Goal: Task Accomplishment & Management: Use online tool/utility

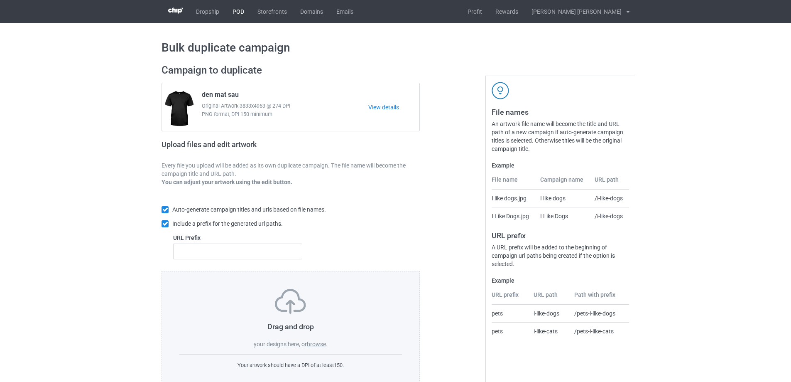
click at [234, 15] on link "POD" at bounding box center [238, 11] width 25 height 23
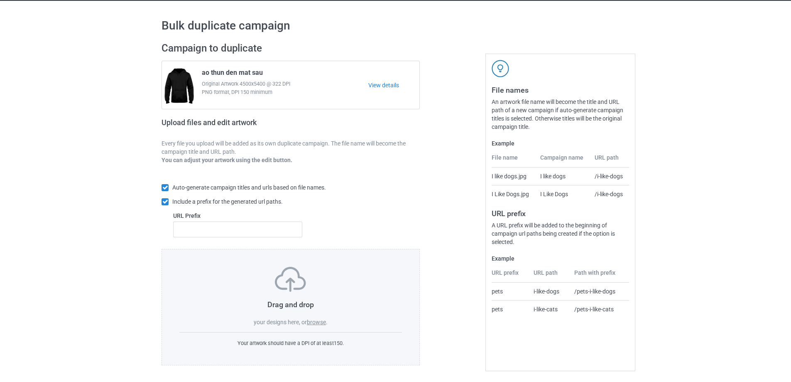
scroll to position [23, 0]
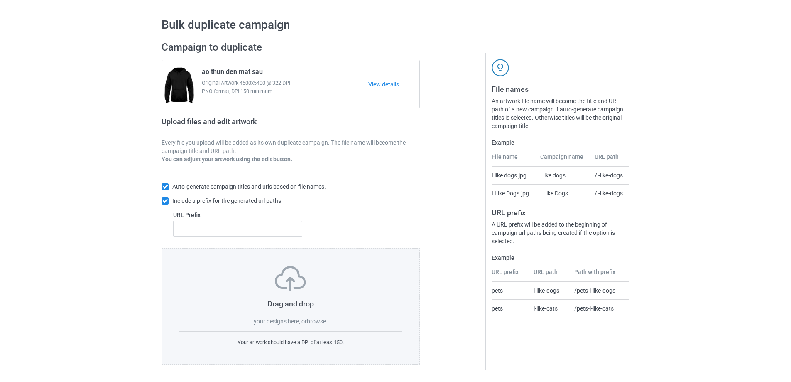
click at [311, 321] on label "browse" at bounding box center [316, 321] width 19 height 7
click at [0, 0] on input "browse" at bounding box center [0, 0] width 0 height 0
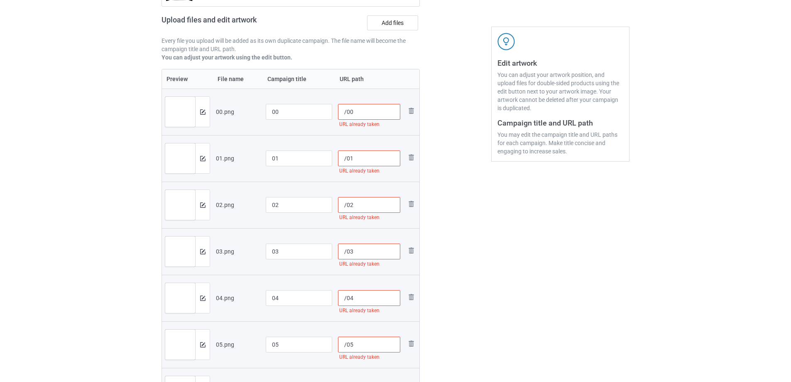
scroll to position [0, 0]
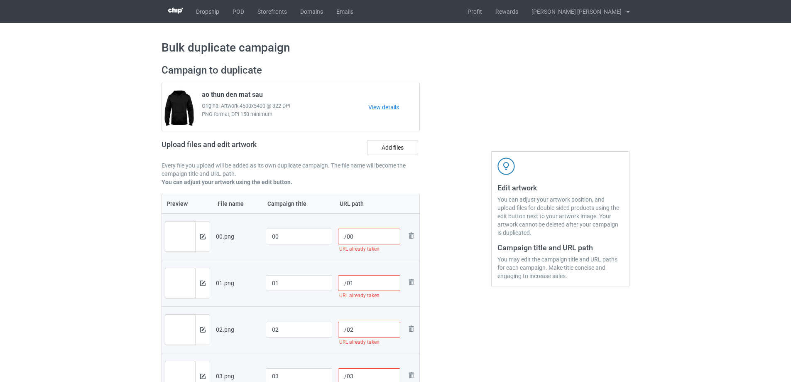
click at [344, 237] on input "/00" at bounding box center [369, 236] width 63 height 16
click at [347, 236] on input "/00" at bounding box center [369, 236] width 63 height 16
click at [346, 237] on input "/83400" at bounding box center [369, 236] width 63 height 16
type input "/83400"
click at [346, 282] on input "/01" at bounding box center [369, 283] width 63 height 16
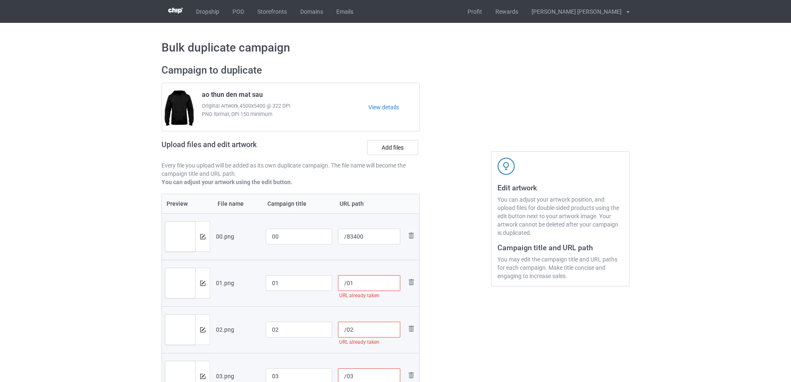
paste input "834"
type input "/83401"
click at [347, 327] on input "/02" at bounding box center [369, 330] width 63 height 16
paste input "834"
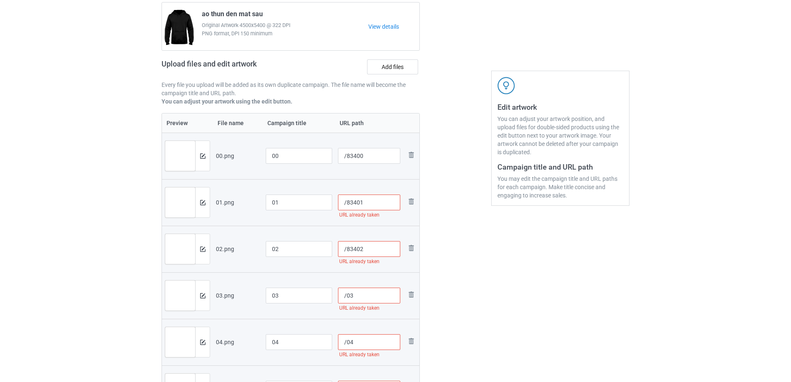
scroll to position [83, 0]
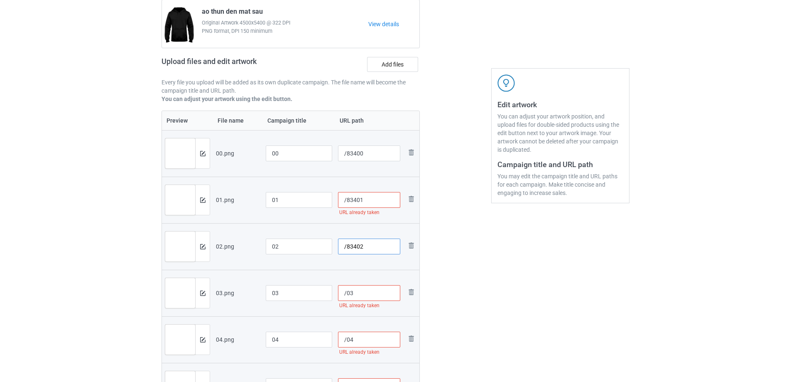
type input "/83402"
click at [346, 294] on input "/03" at bounding box center [369, 293] width 63 height 16
paste input "834"
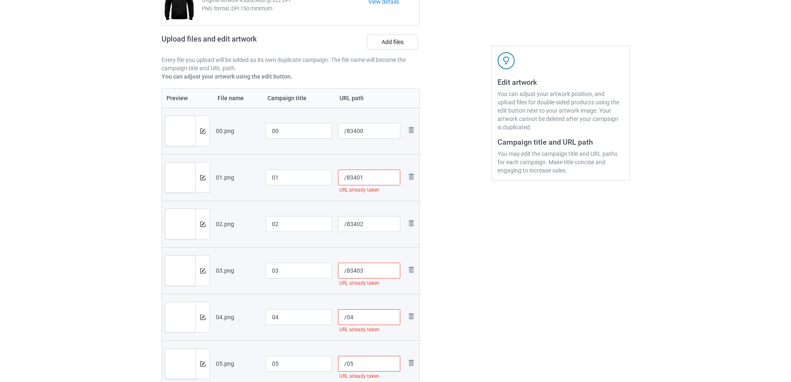
scroll to position [166, 0]
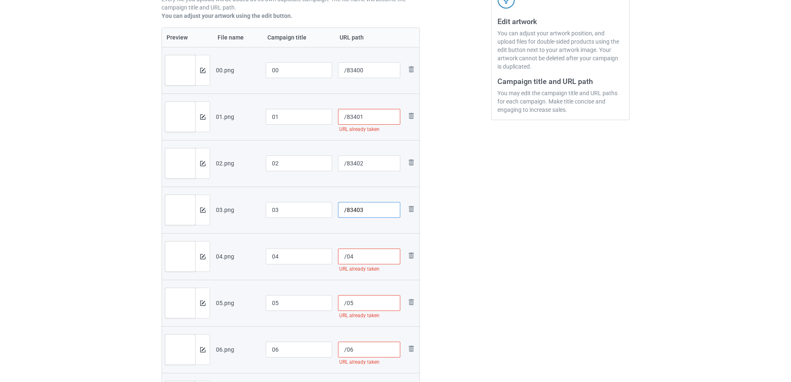
type input "/83403"
click at [346, 258] on input "/04" at bounding box center [369, 256] width 63 height 16
paste input "834"
type input "/83404"
drag, startPoint x: 344, startPoint y: 303, endPoint x: 356, endPoint y: 300, distance: 12.4
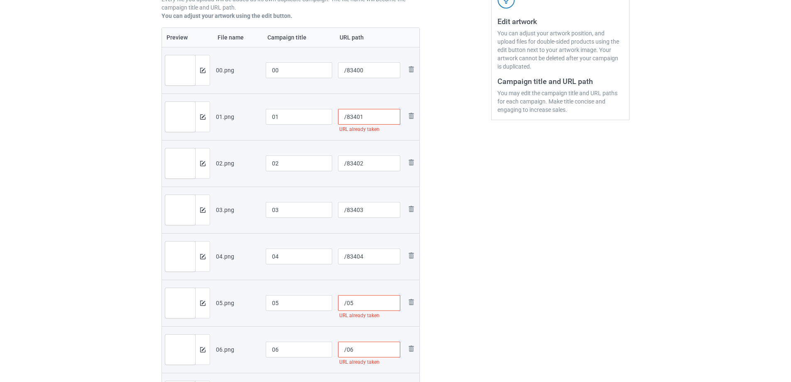
click at [345, 303] on input "/05" at bounding box center [369, 303] width 63 height 16
click at [346, 303] on input "/05" at bounding box center [369, 303] width 63 height 16
paste input "834"
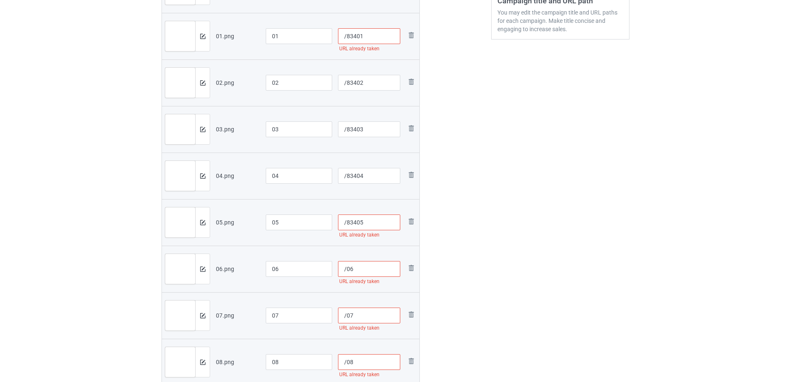
scroll to position [249, 0]
type input "/83405"
click at [346, 267] on input "/06" at bounding box center [369, 266] width 63 height 16
paste input "834"
type input "/83406"
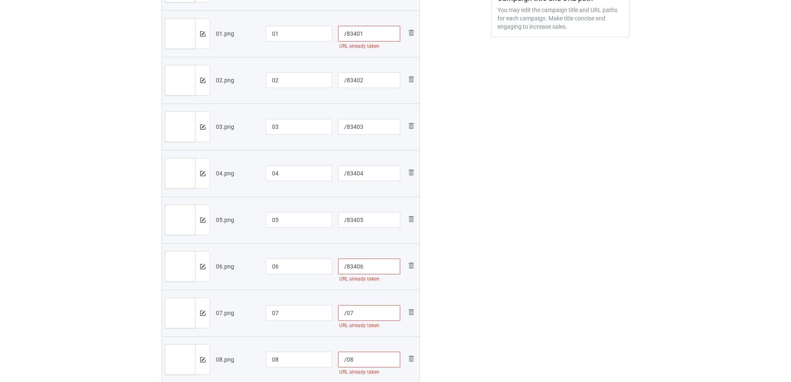
click at [346, 314] on input "/07" at bounding box center [369, 313] width 63 height 16
paste input "834"
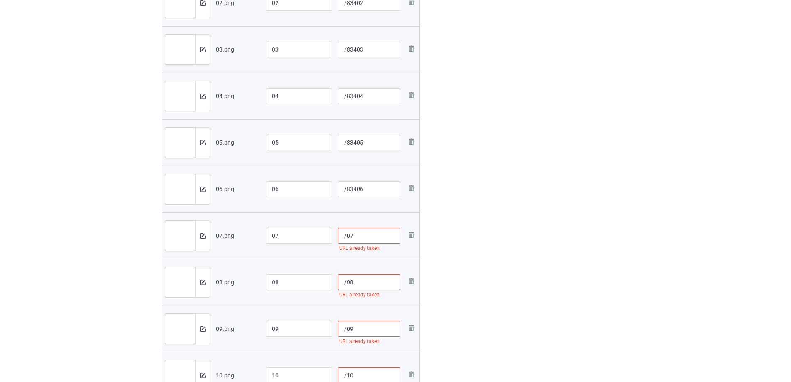
scroll to position [332, 0]
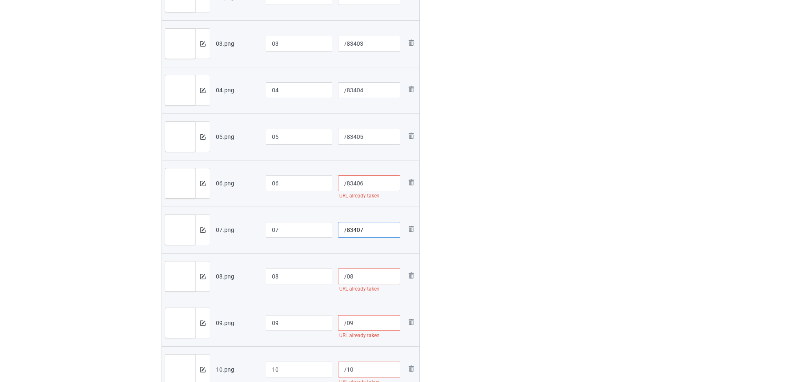
type input "/83407"
click at [346, 276] on input "/08" at bounding box center [369, 276] width 63 height 16
paste input "834"
type input "/83408"
click at [346, 324] on input "/09" at bounding box center [369, 323] width 63 height 16
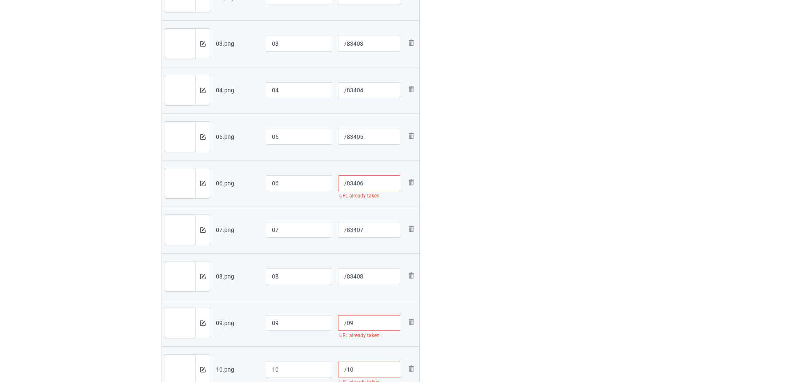
paste input "834"
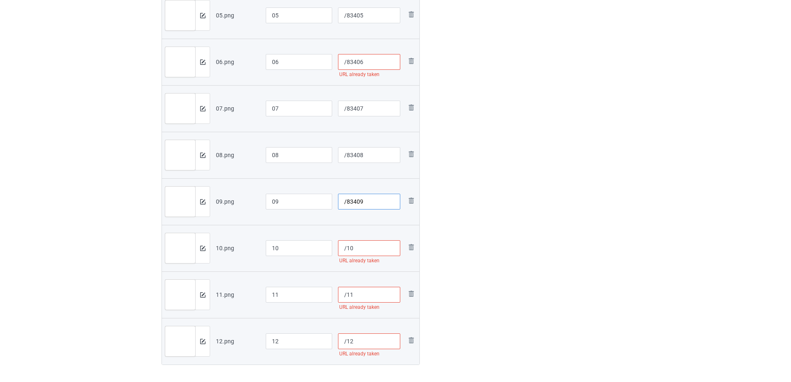
scroll to position [457, 0]
type input "/83409"
click at [346, 246] on input "/10" at bounding box center [369, 245] width 63 height 16
paste input "834"
type input "/83410"
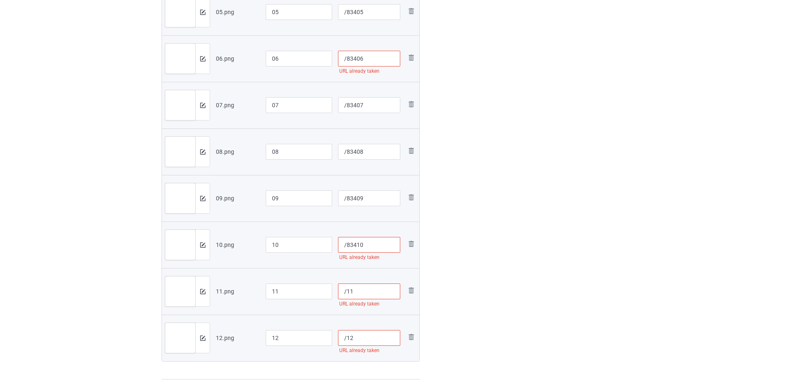
click at [346, 292] on input "/11" at bounding box center [369, 291] width 63 height 16
paste input "834"
type input "/83411"
click at [346, 338] on input "/12" at bounding box center [369, 338] width 63 height 16
paste input "834"
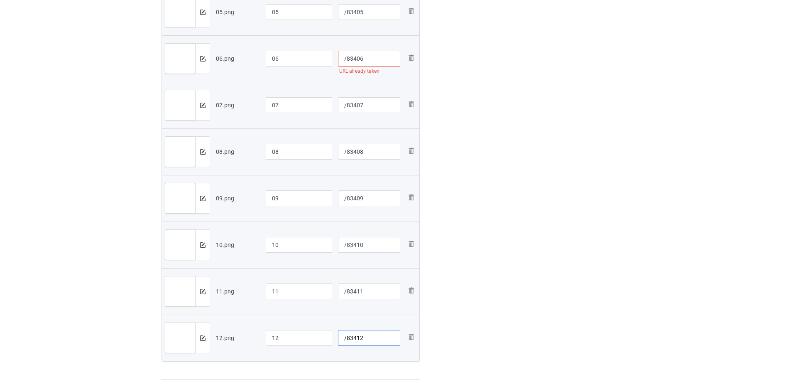
type input "/83412"
click at [371, 52] on input "/83406" at bounding box center [369, 59] width 63 height 16
type input "/83406"
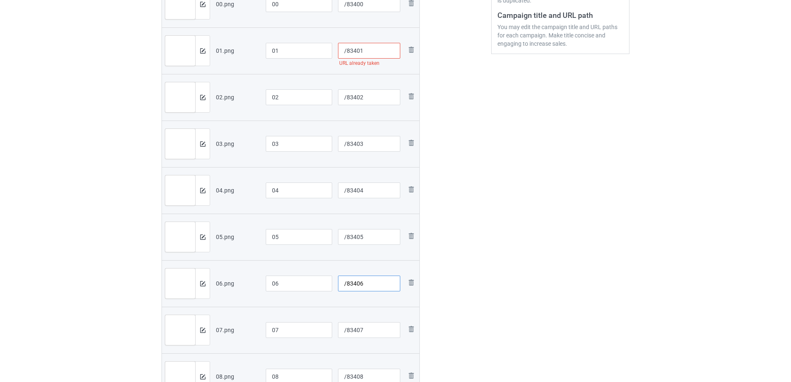
scroll to position [125, 0]
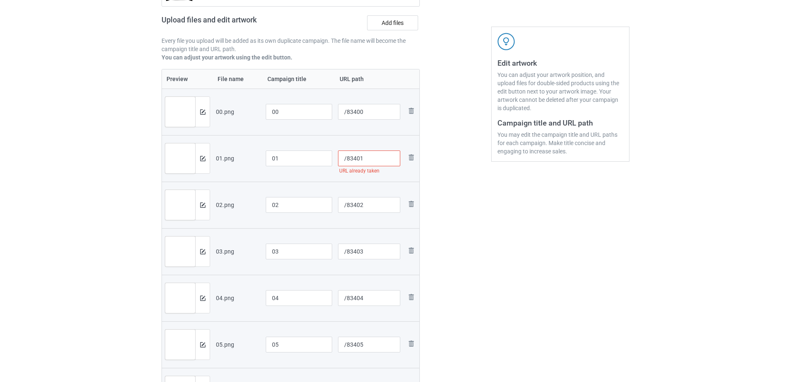
click at [377, 159] on input "/83401" at bounding box center [369, 158] width 63 height 16
type input "/83401"
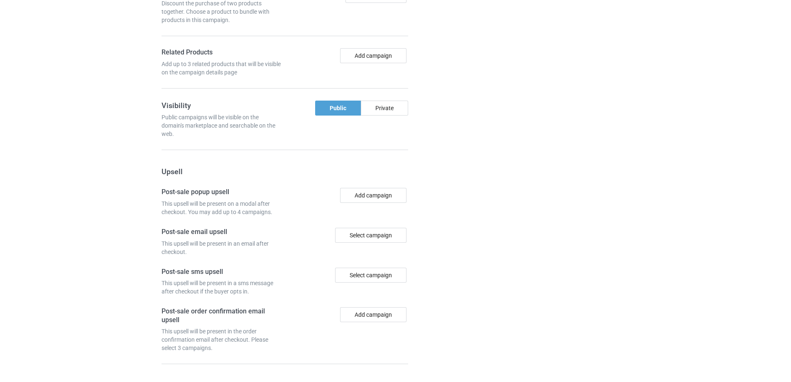
scroll to position [1234, 0]
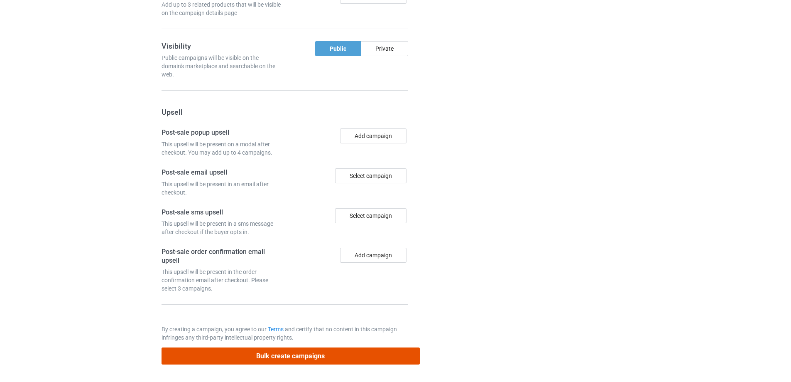
click at [319, 354] on button "Bulk create campaigns" at bounding box center [291, 355] width 258 height 17
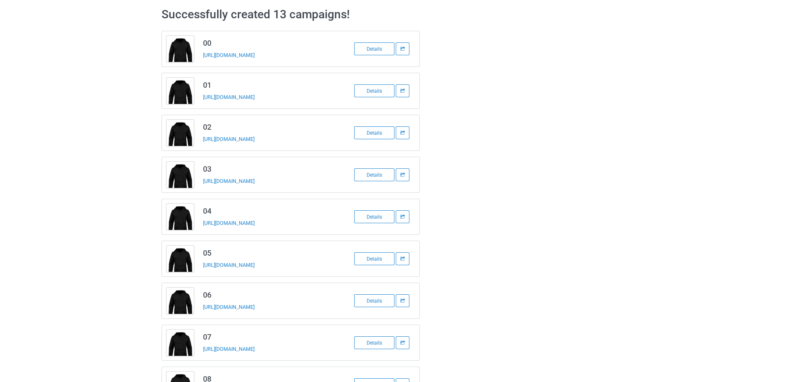
scroll to position [0, 0]
